Goal: Task Accomplishment & Management: Use online tool/utility

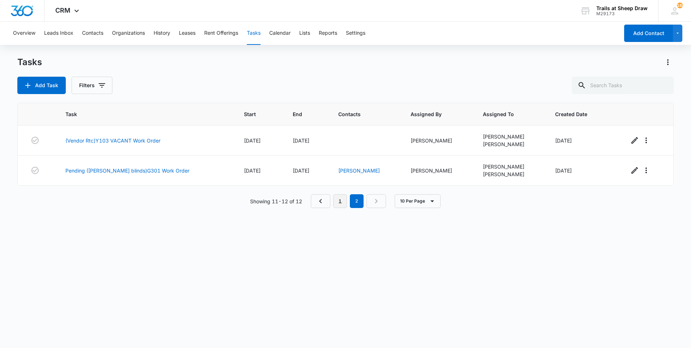
click at [345, 196] on link "1" at bounding box center [340, 201] width 14 height 14
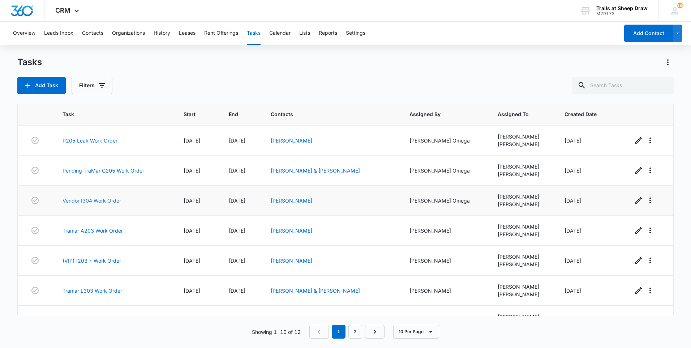
click at [78, 202] on link "Vendor I304 Work Order" at bounding box center [92, 201] width 59 height 8
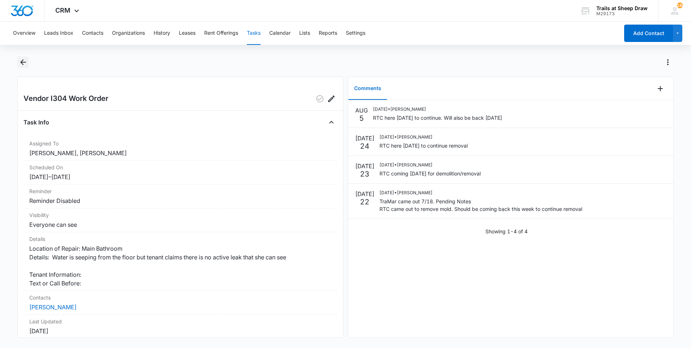
click at [24, 60] on icon "Back" at bounding box center [23, 62] width 9 height 9
